Goal: Transaction & Acquisition: Purchase product/service

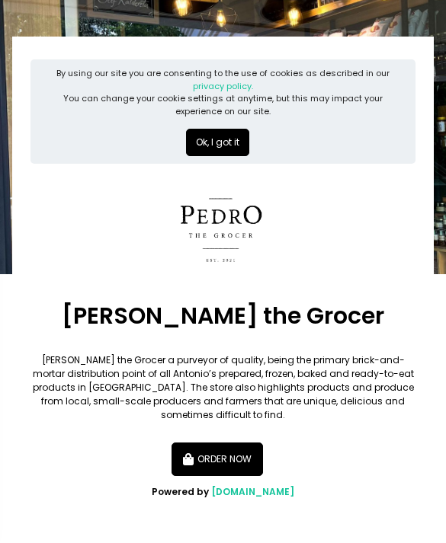
click at [200, 146] on button "Ok, I got it" at bounding box center [217, 142] width 63 height 27
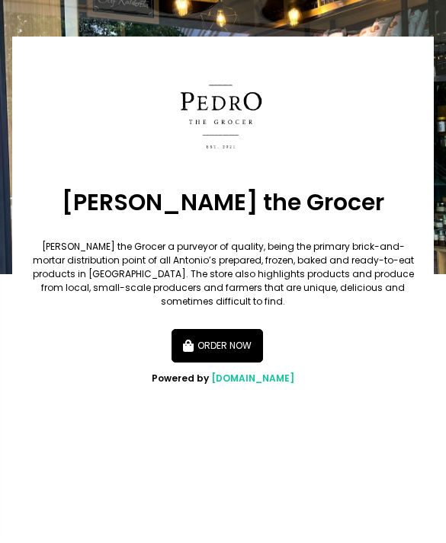
click at [196, 341] on icon "button" at bounding box center [190, 347] width 14 height 12
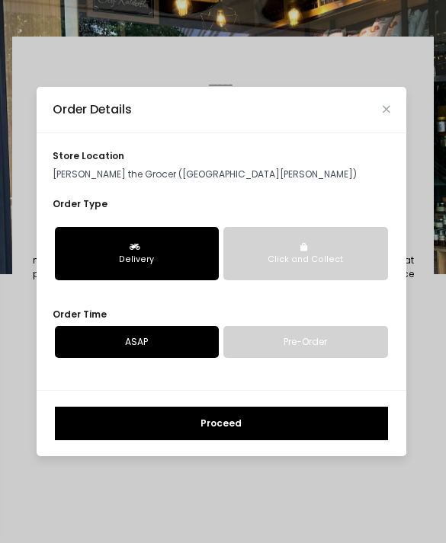
click at [266, 271] on button "Click and Collect" at bounding box center [305, 253] width 165 height 53
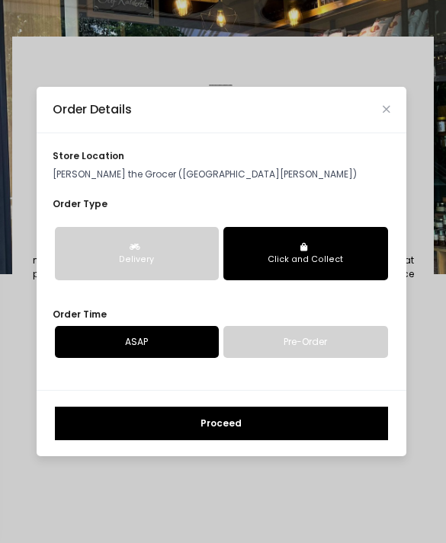
click at [147, 440] on button "Proceed" at bounding box center [221, 424] width 333 height 34
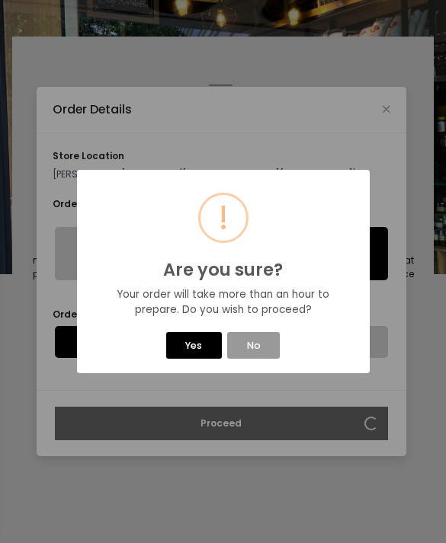
click at [242, 344] on button "No" at bounding box center [253, 345] width 53 height 27
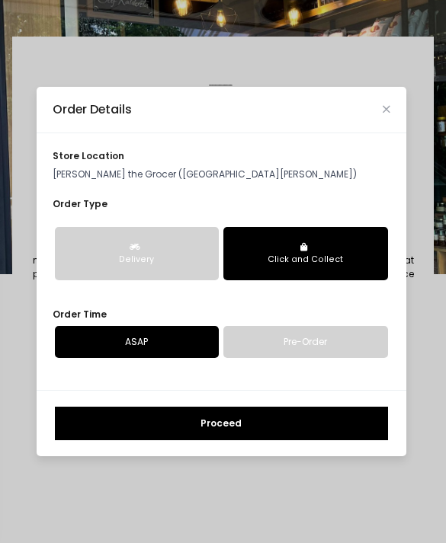
click at [75, 181] on p "[PERSON_NAME] the Grocer ([GEOGRAPHIC_DATA][PERSON_NAME])" at bounding box center [222, 175] width 338 height 14
click at [94, 181] on p "[PERSON_NAME] the Grocer ([GEOGRAPHIC_DATA][PERSON_NAME])" at bounding box center [222, 175] width 338 height 14
click at [82, 162] on span "store location" at bounding box center [89, 155] width 72 height 13
click at [138, 440] on button "Proceed" at bounding box center [221, 424] width 333 height 34
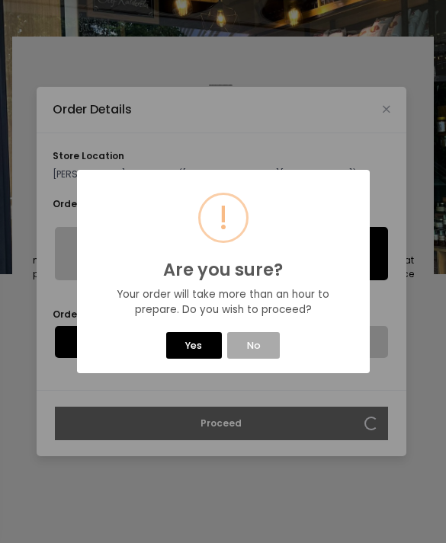
click at [196, 348] on button "Yes" at bounding box center [194, 345] width 56 height 27
